Goal: Information Seeking & Learning: Understand process/instructions

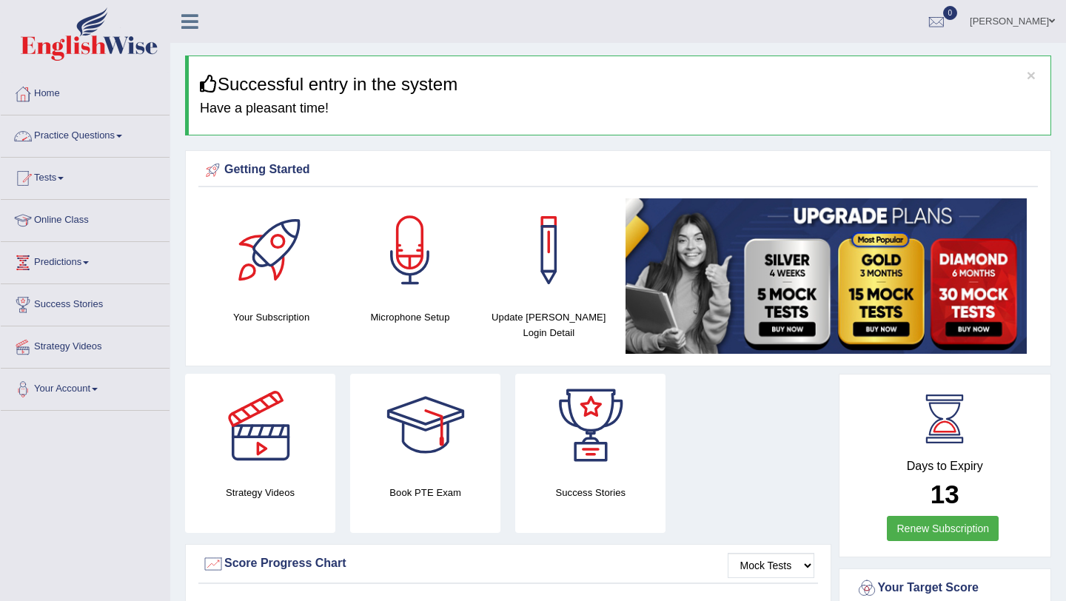
click at [79, 135] on link "Practice Questions" at bounding box center [85, 133] width 169 height 37
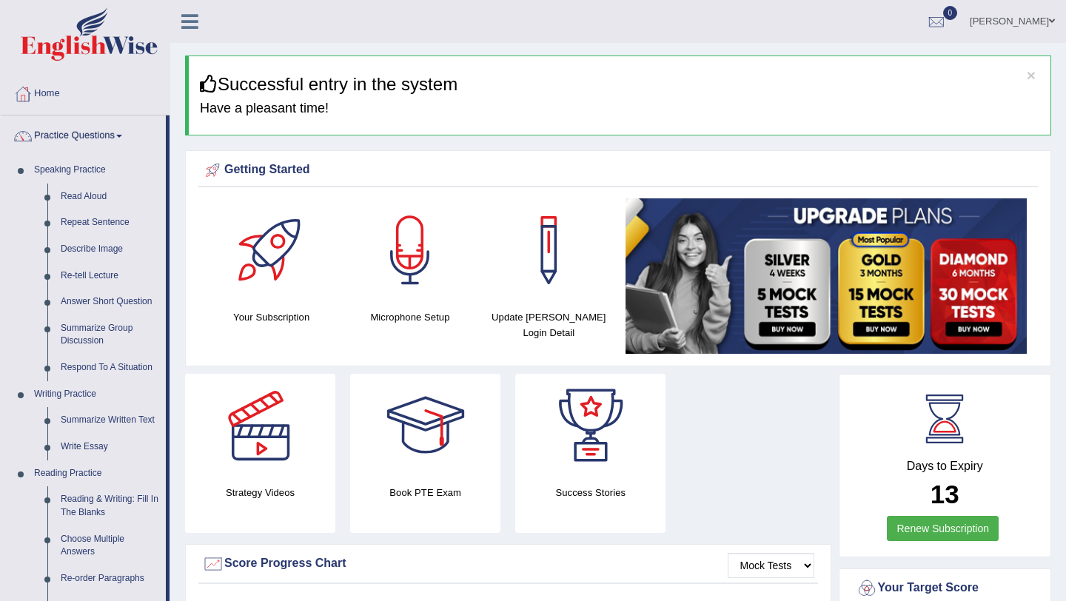
click at [78, 130] on link "Practice Questions" at bounding box center [83, 133] width 165 height 37
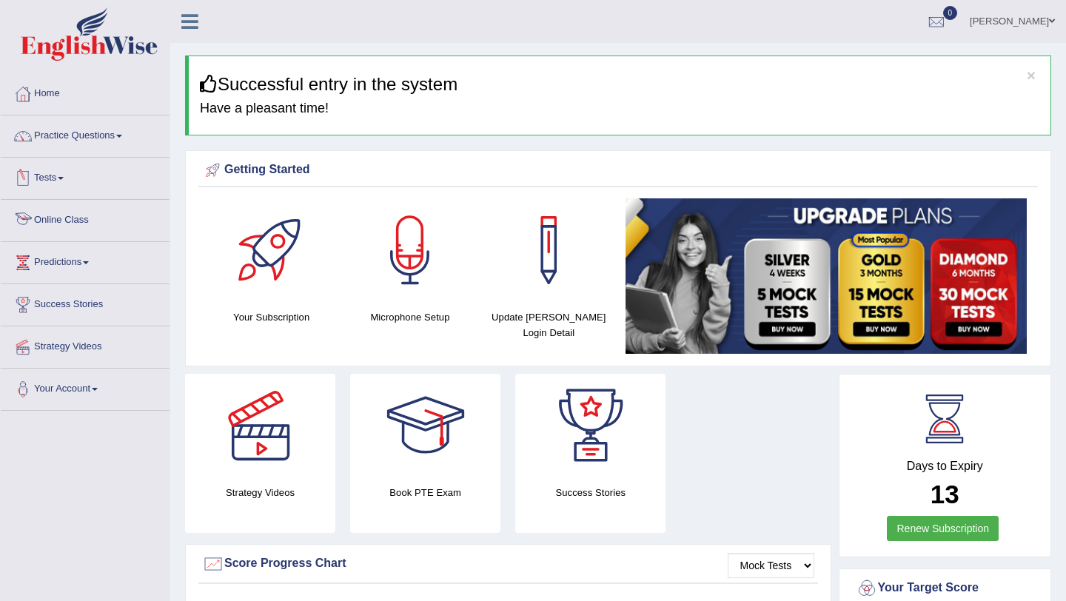
click at [73, 221] on link "Online Class" at bounding box center [85, 218] width 169 height 37
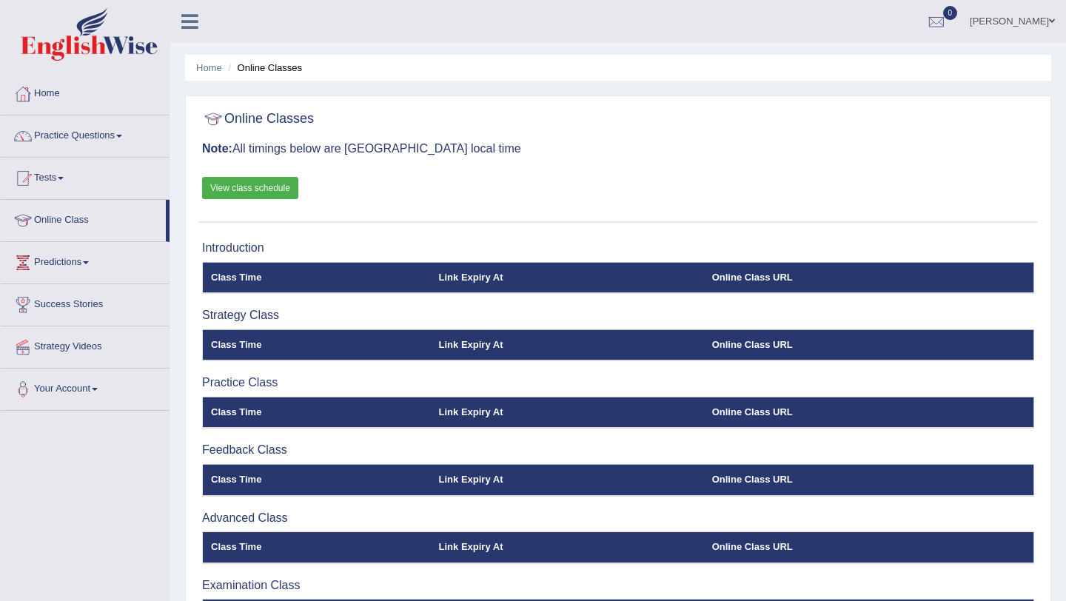
click at [248, 188] on link "View class schedule" at bounding box center [250, 188] width 96 height 22
